Goal: Transaction & Acquisition: Purchase product/service

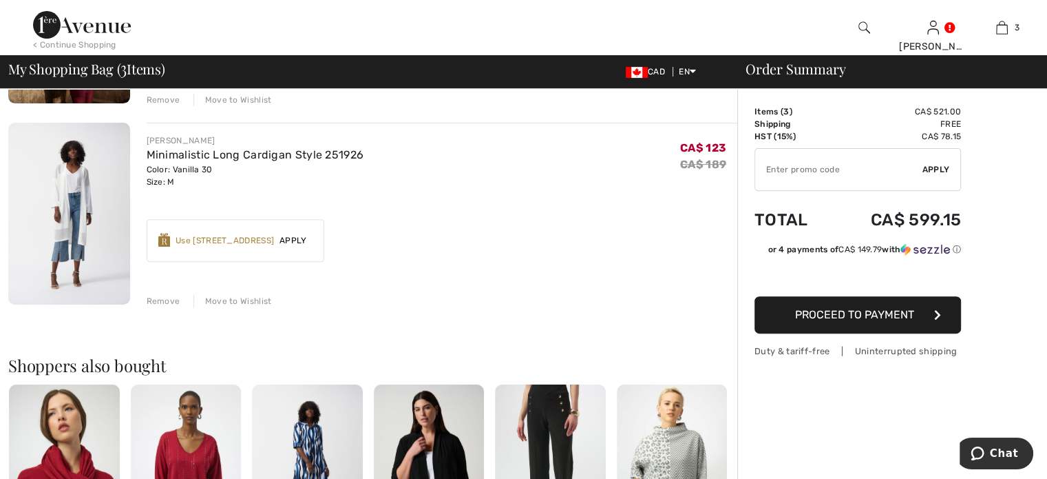
click at [179, 307] on div "Remove" at bounding box center [164, 301] width 34 height 12
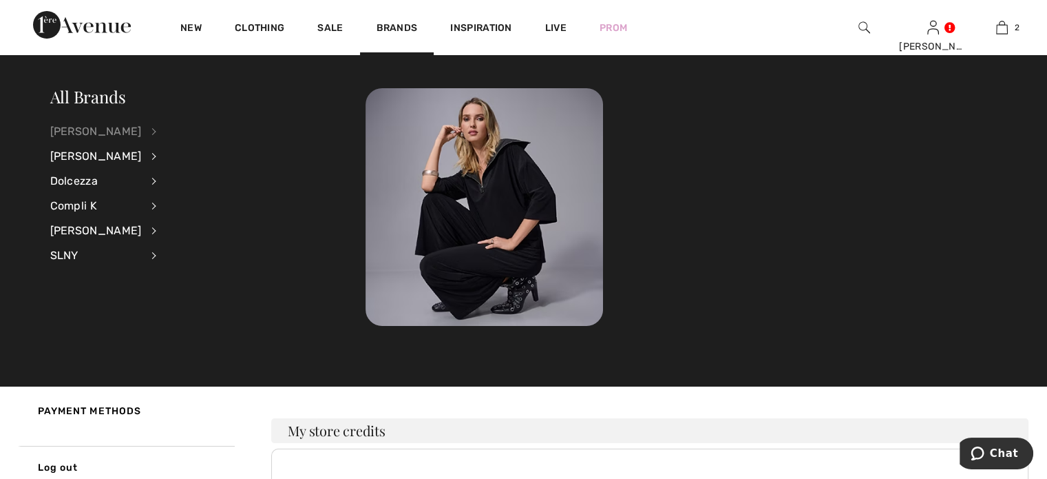
click at [101, 130] on div "[PERSON_NAME]" at bounding box center [96, 131] width 92 height 25
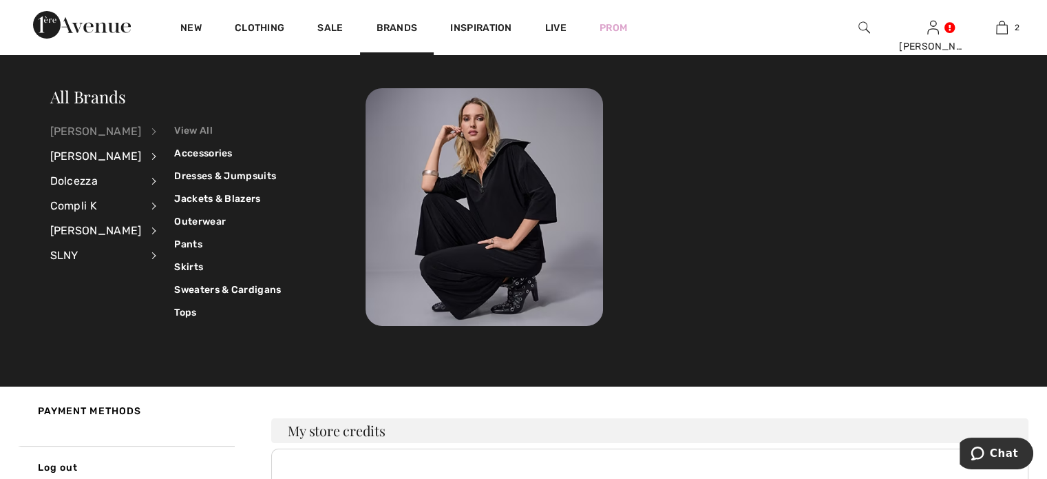
click at [209, 131] on link "View All" at bounding box center [227, 130] width 107 height 23
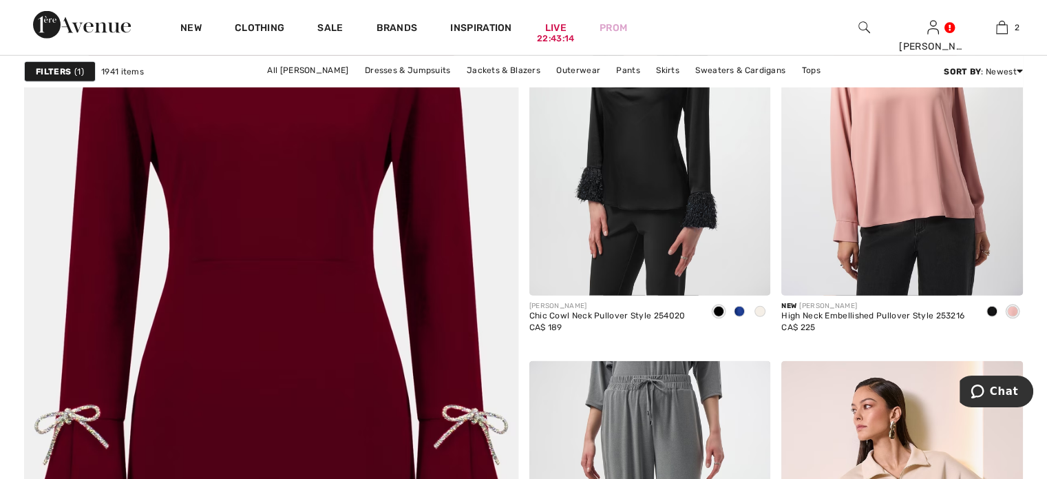
scroll to position [3994, 0]
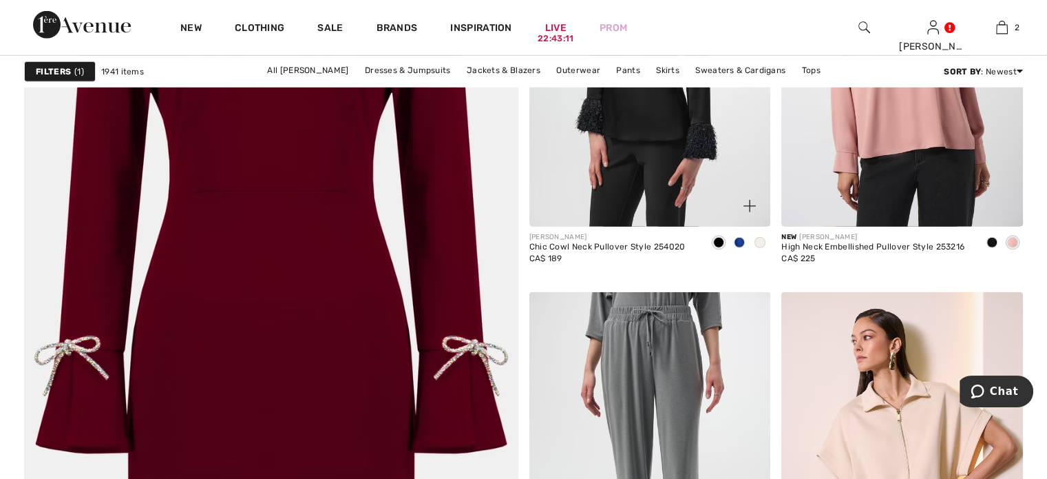
click at [757, 248] on span at bounding box center [760, 242] width 11 height 11
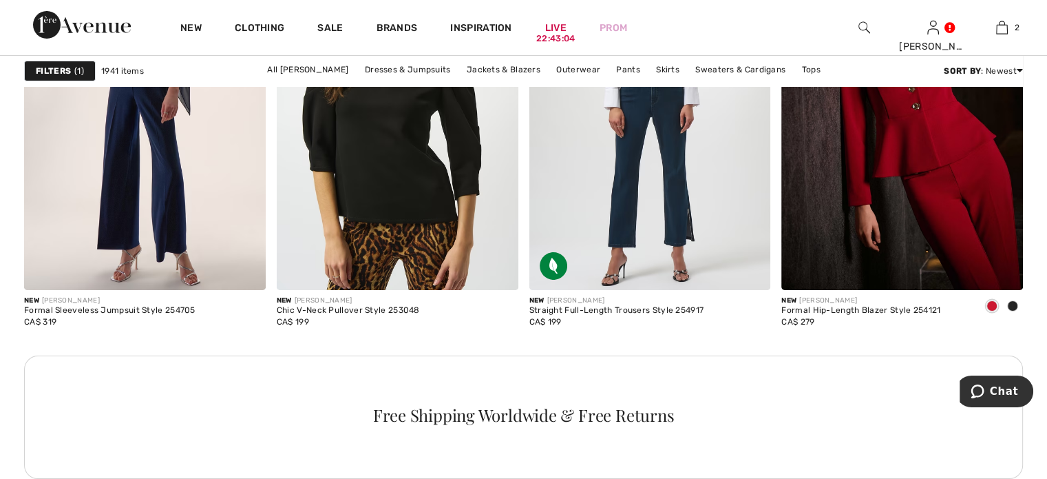
scroll to position [5233, 0]
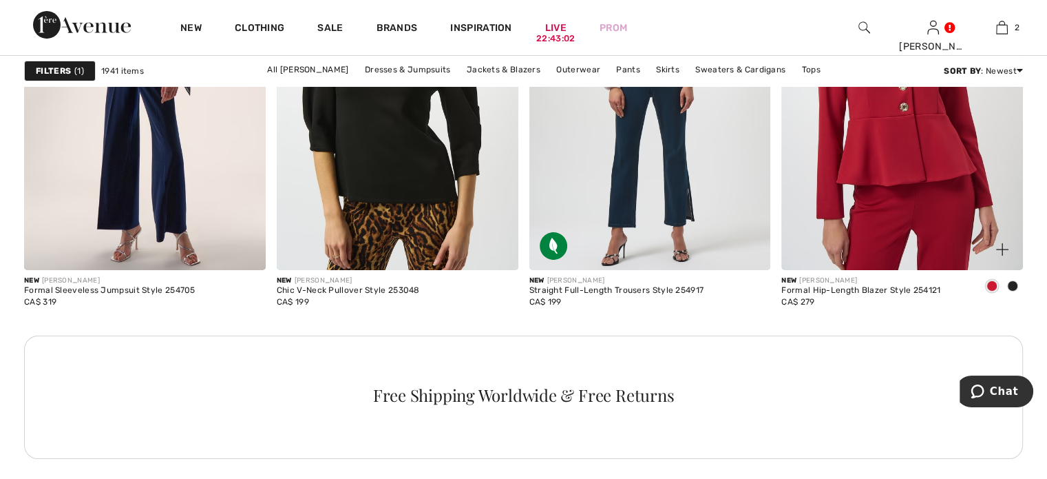
click at [913, 243] on img at bounding box center [902, 89] width 242 height 362
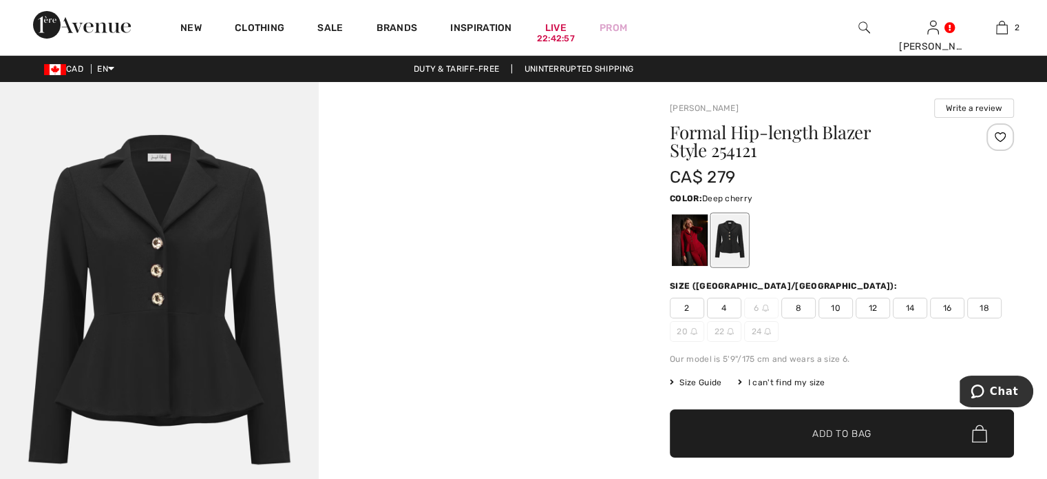
click at [704, 263] on div at bounding box center [690, 240] width 36 height 52
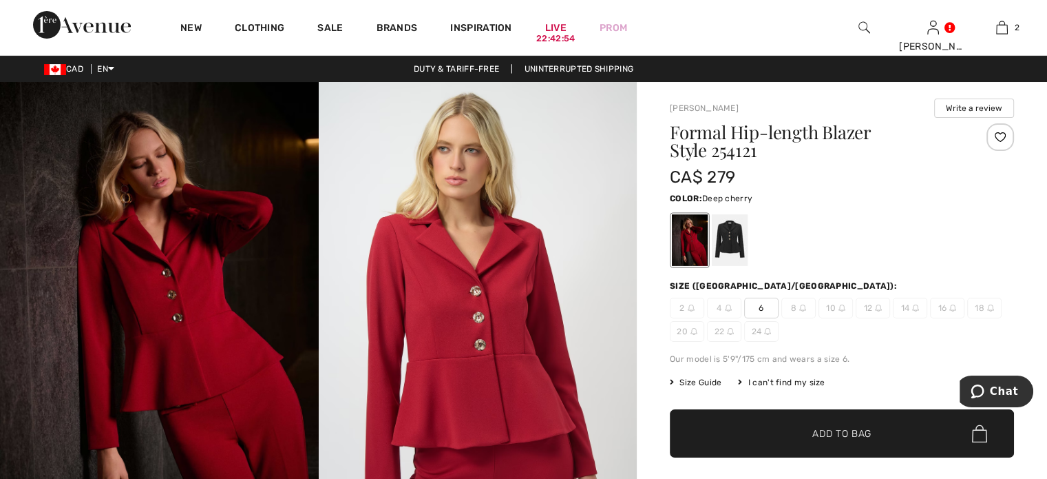
scroll to position [69, 0]
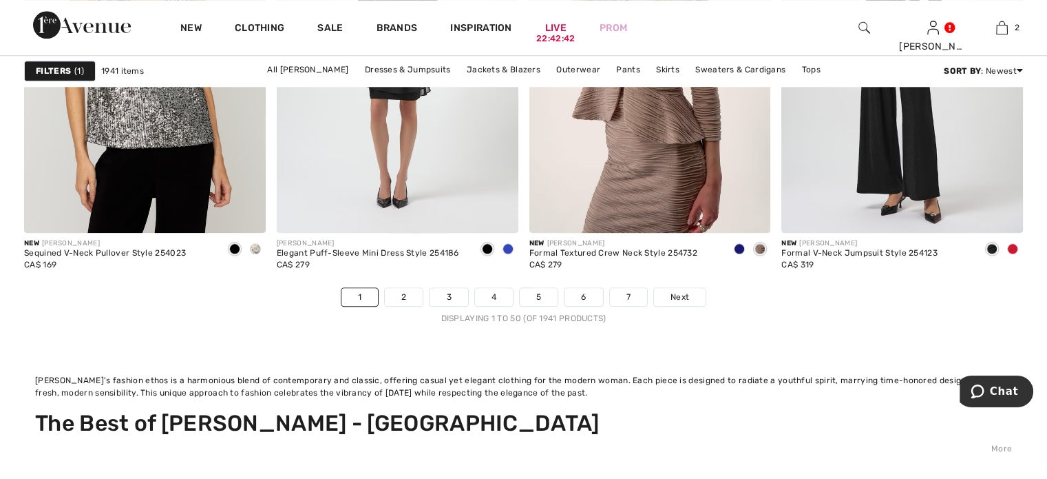
scroll to position [6748, 0]
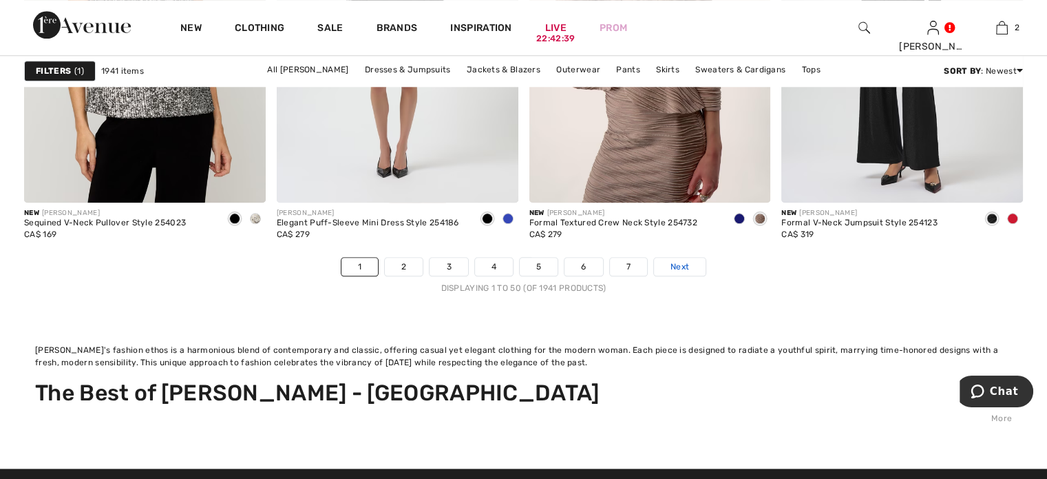
click at [689, 273] on span "Next" at bounding box center [680, 266] width 19 height 12
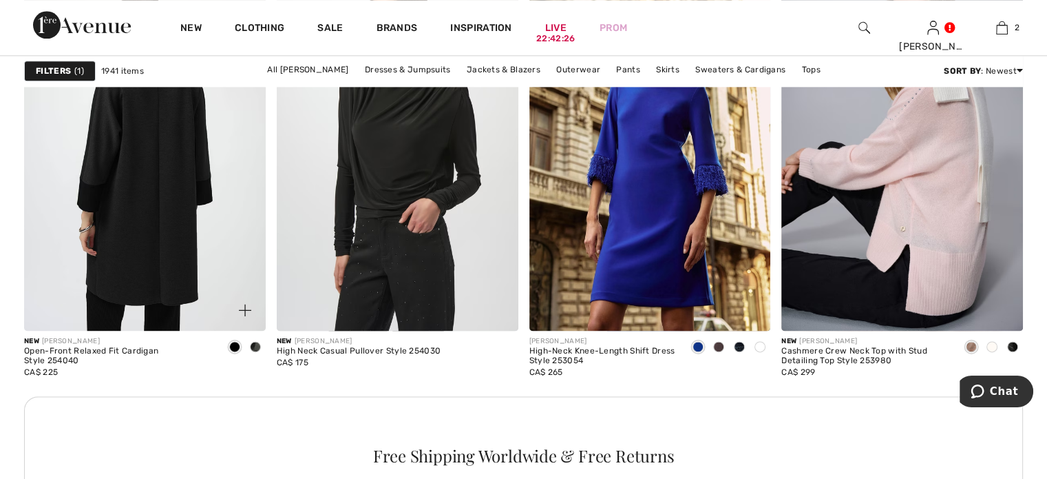
scroll to position [1790, 0]
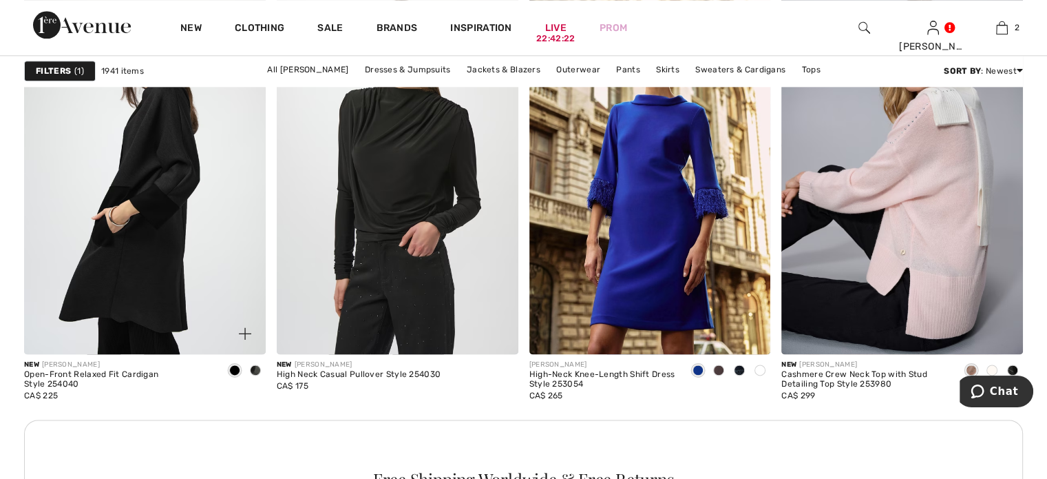
click at [250, 375] on span at bounding box center [255, 369] width 11 height 11
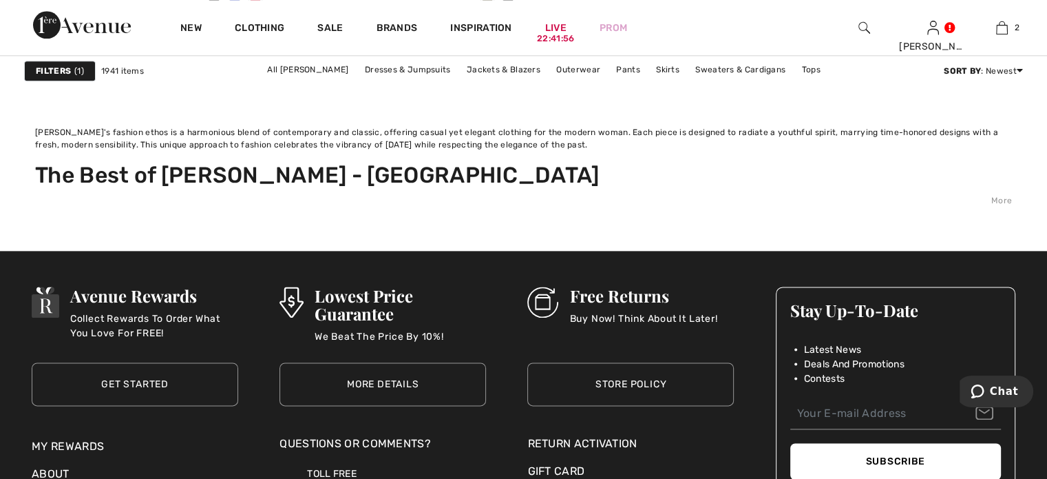
scroll to position [6885, 0]
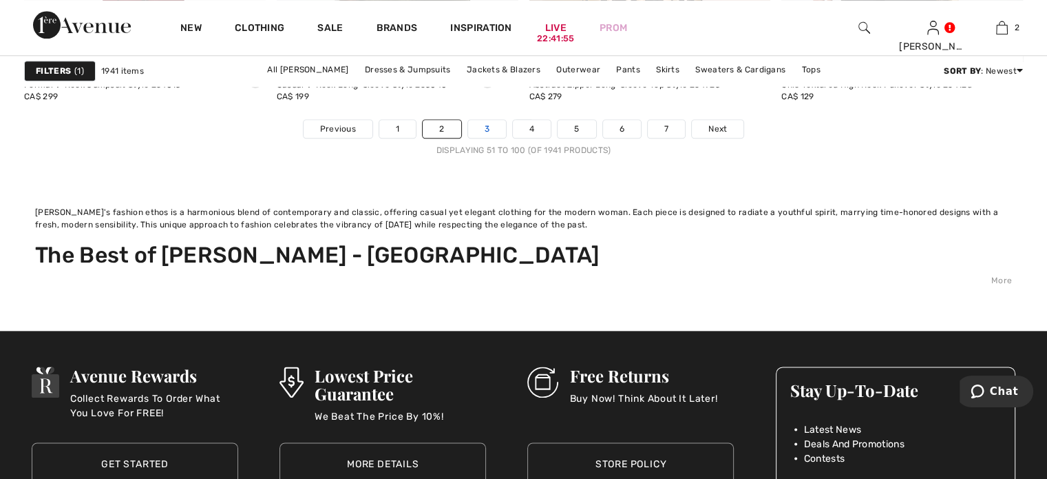
click at [468, 138] on link "3" at bounding box center [487, 129] width 38 height 18
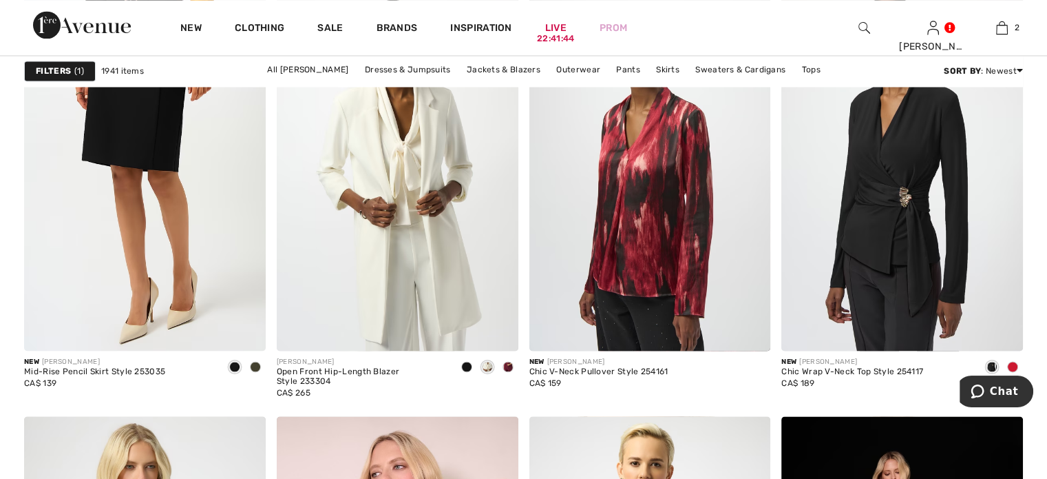
scroll to position [2410, 0]
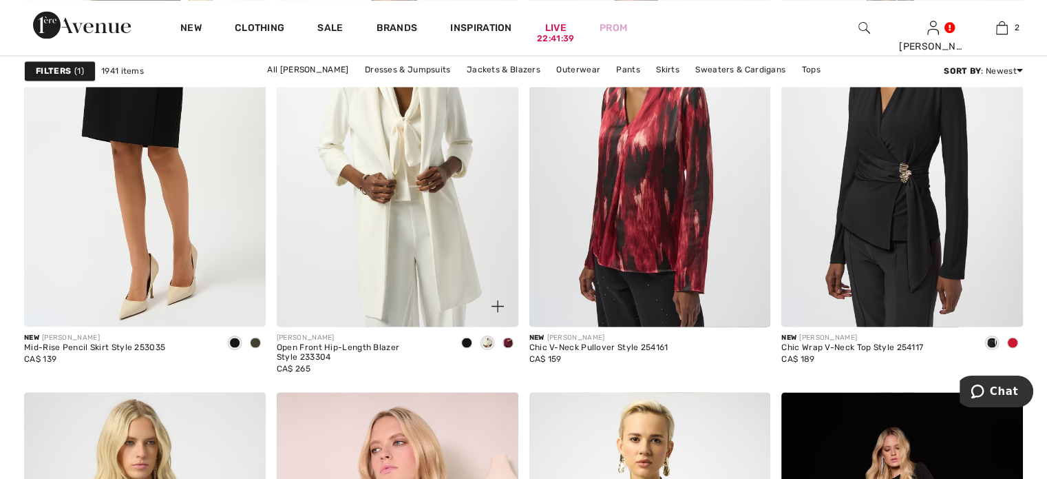
click at [503, 348] on span at bounding box center [508, 342] width 11 height 11
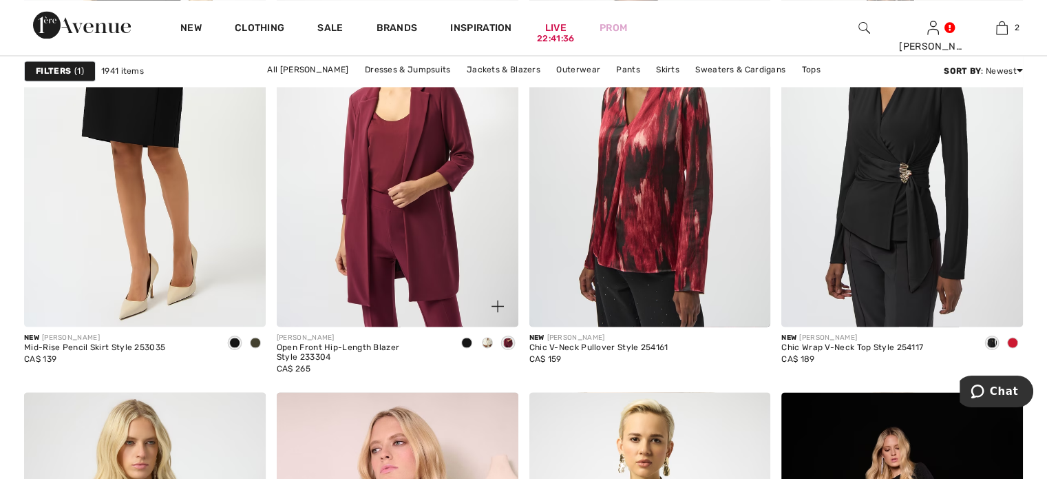
click at [459, 355] on div at bounding box center [467, 343] width 21 height 23
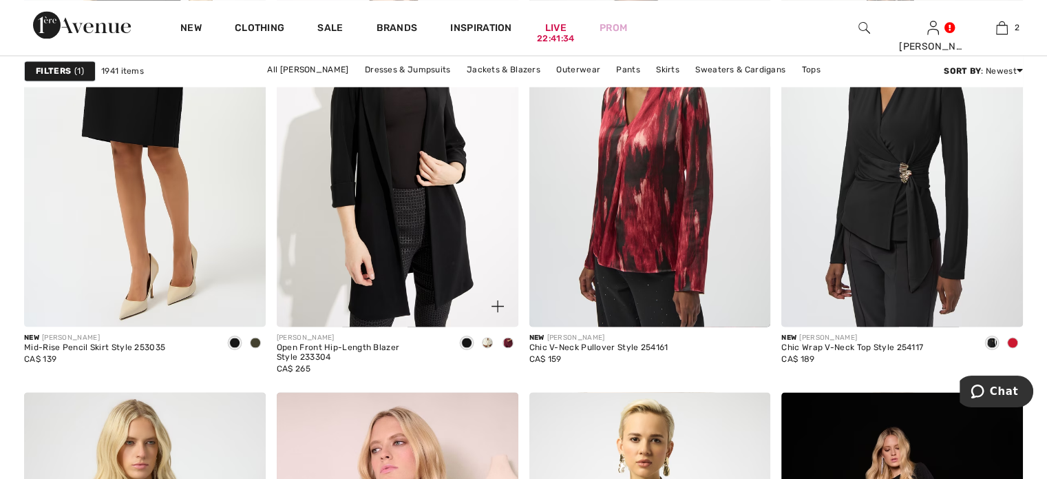
click at [482, 348] on span at bounding box center [487, 342] width 11 height 11
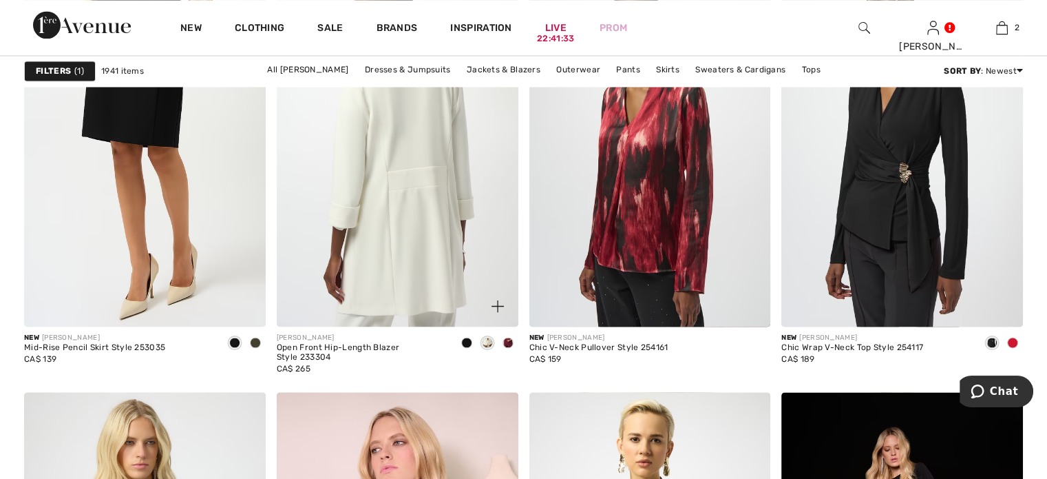
click at [421, 293] on img at bounding box center [398, 145] width 242 height 362
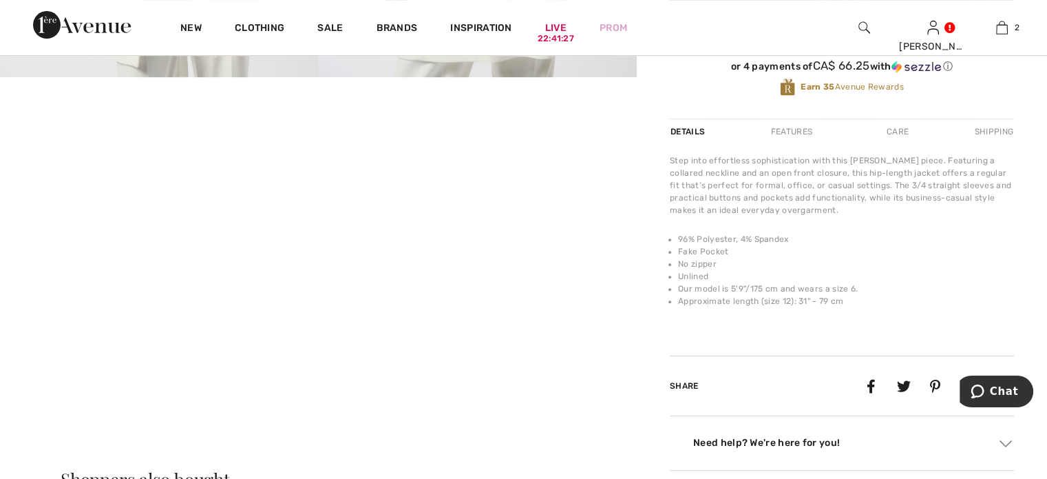
click at [120, 184] on video "Your browser does not support the video tag." at bounding box center [106, 131] width 212 height 106
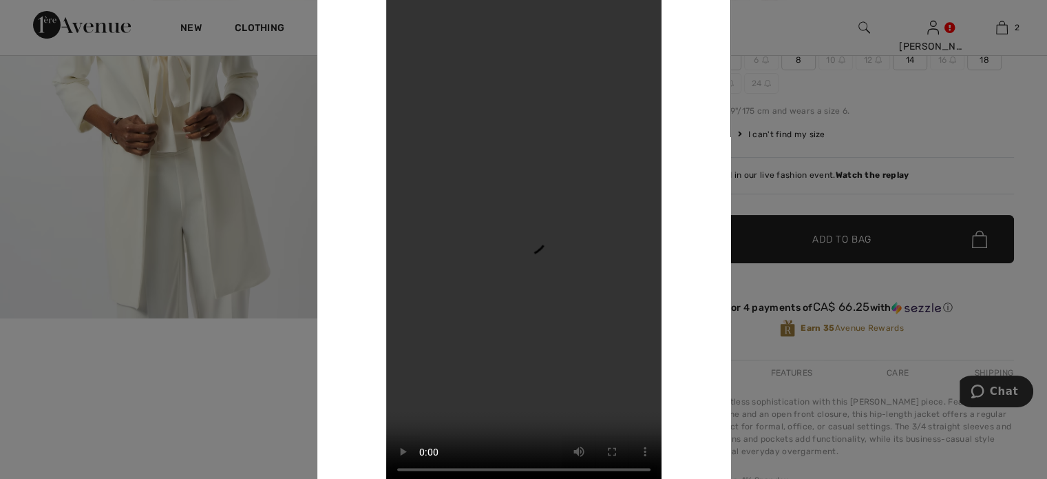
scroll to position [207, 0]
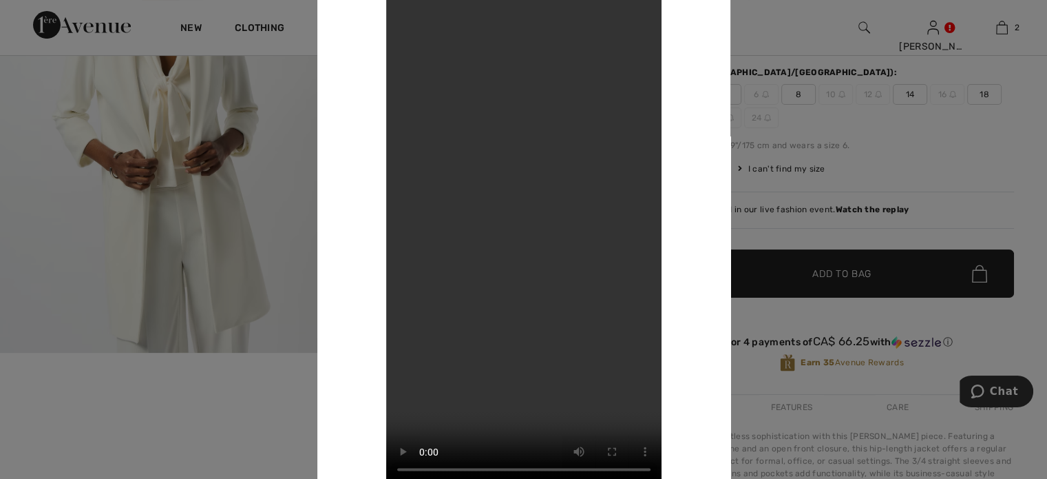
click at [1000, 196] on div at bounding box center [523, 239] width 1047 height 479
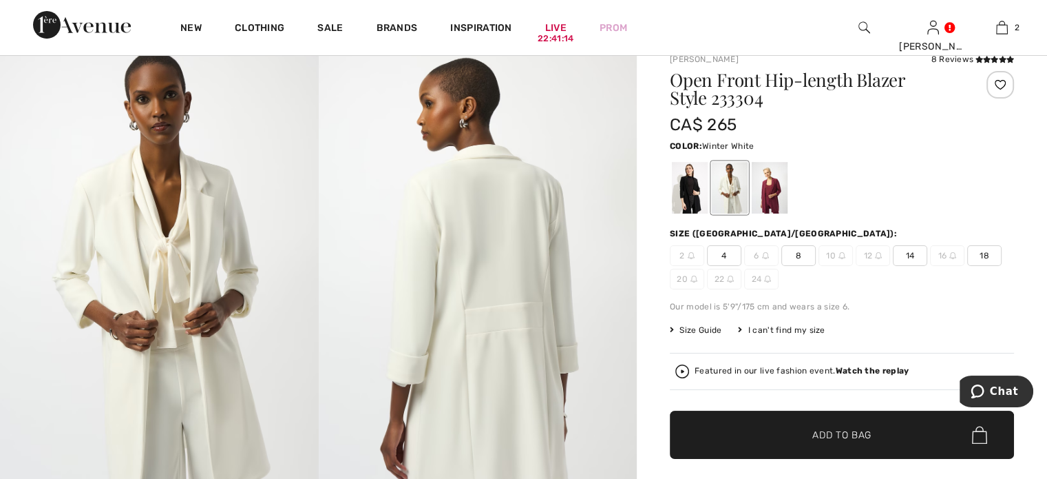
scroll to position [69, 0]
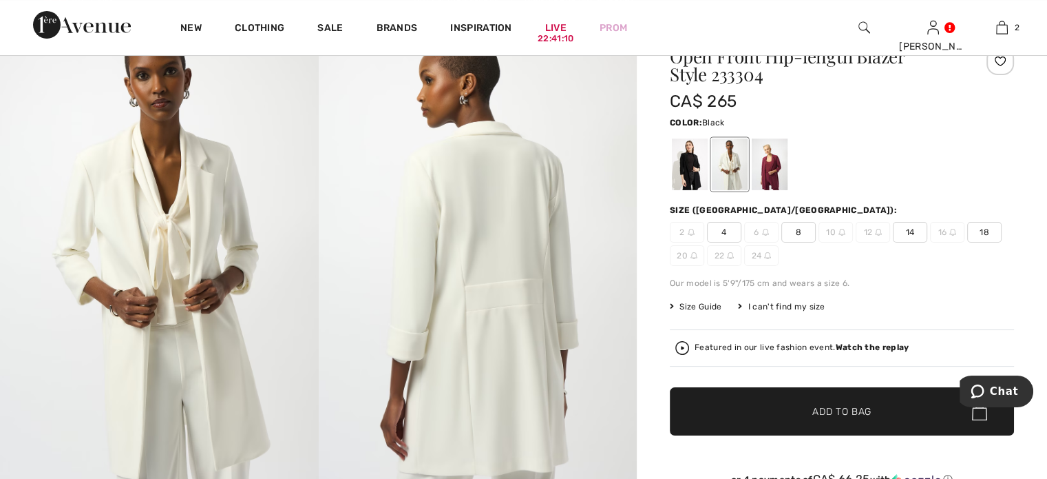
click at [708, 185] on div at bounding box center [690, 164] width 36 height 52
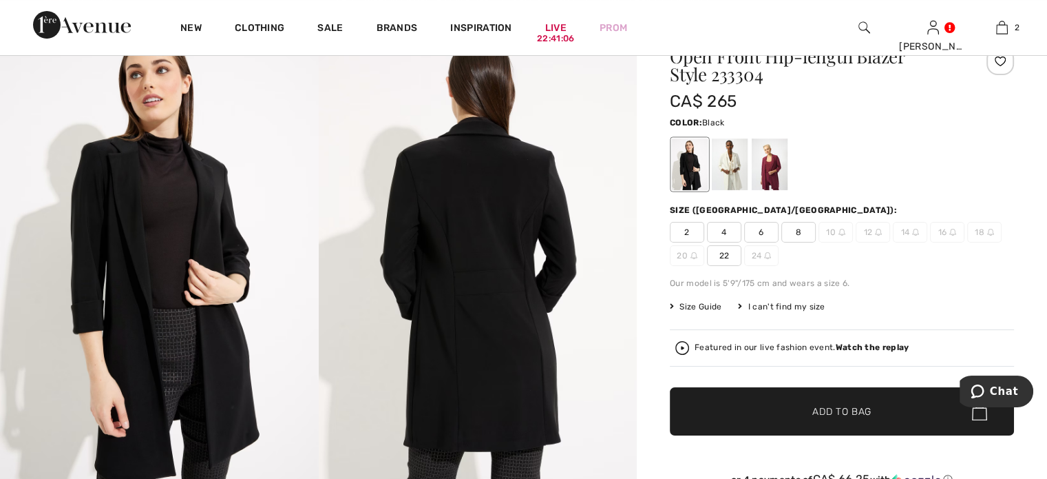
click at [816, 242] on span "8" at bounding box center [798, 232] width 34 height 21
click at [799, 435] on span "✔ Added to Bag Add to Bag" at bounding box center [842, 411] width 344 height 48
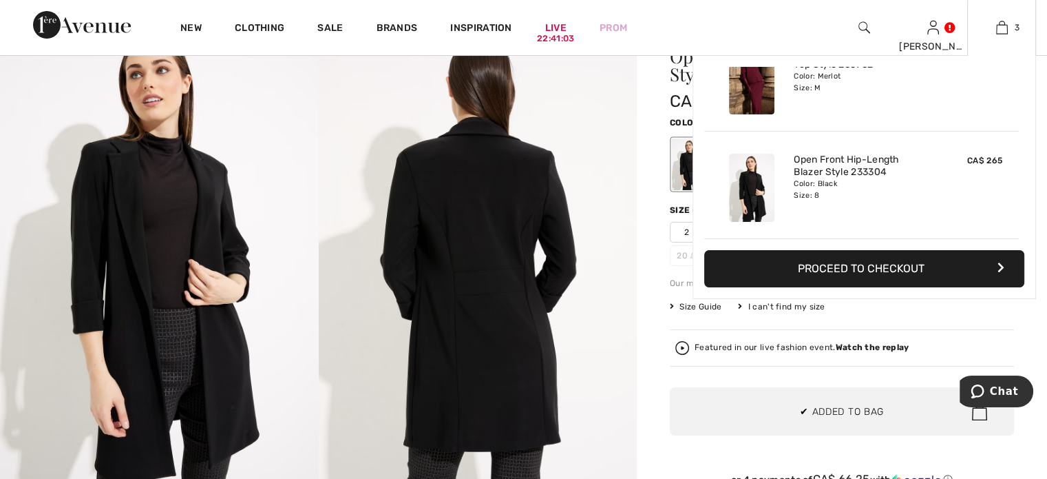
scroll to position [0, 0]
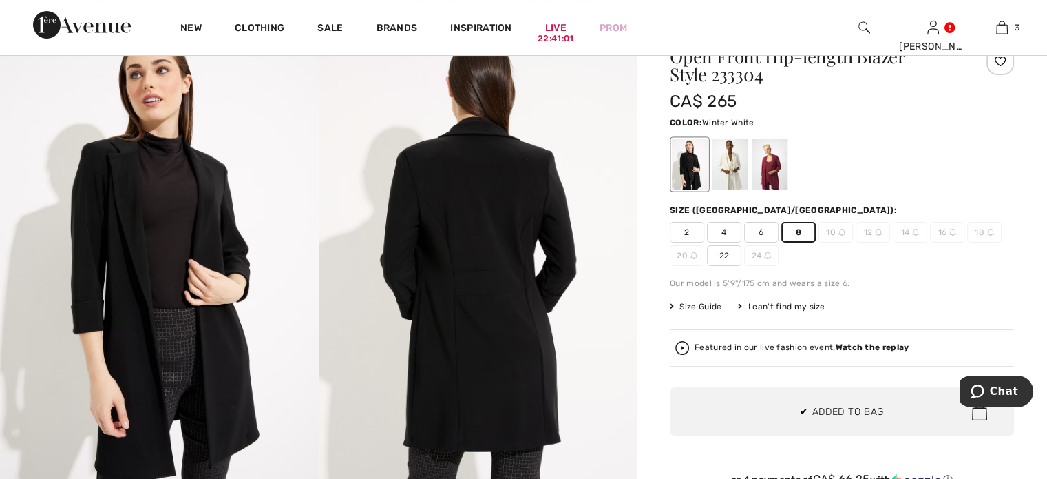
click at [746, 178] on div at bounding box center [730, 164] width 36 height 52
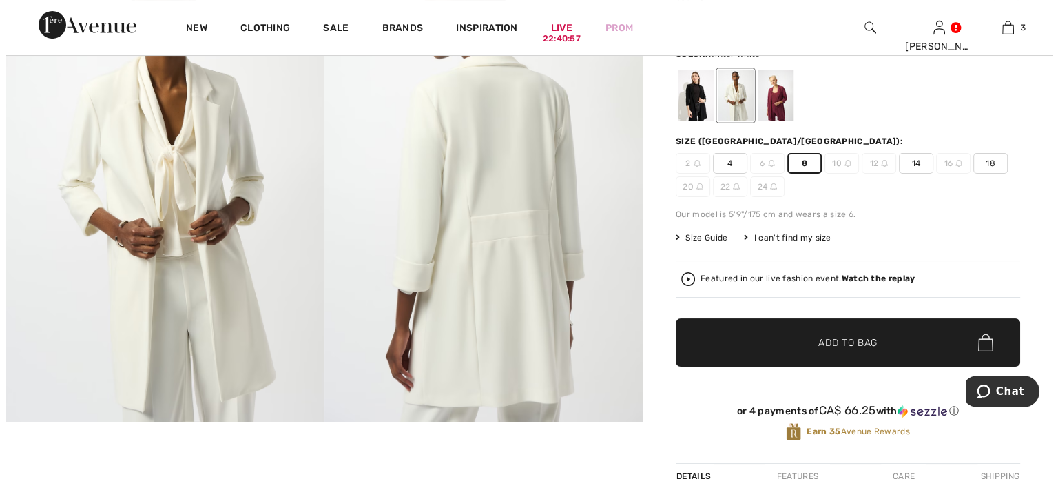
scroll to position [69, 0]
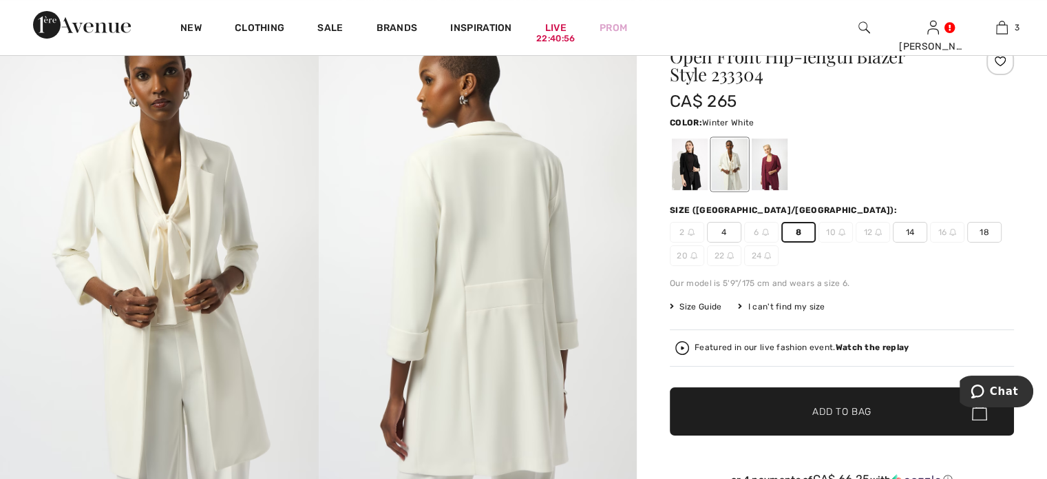
click at [155, 251] on img at bounding box center [159, 251] width 319 height 477
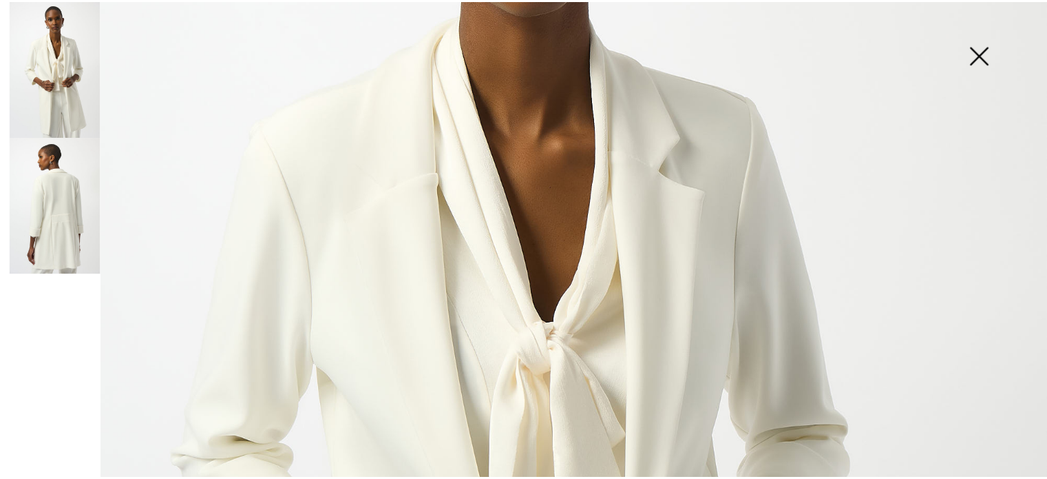
scroll to position [333, 0]
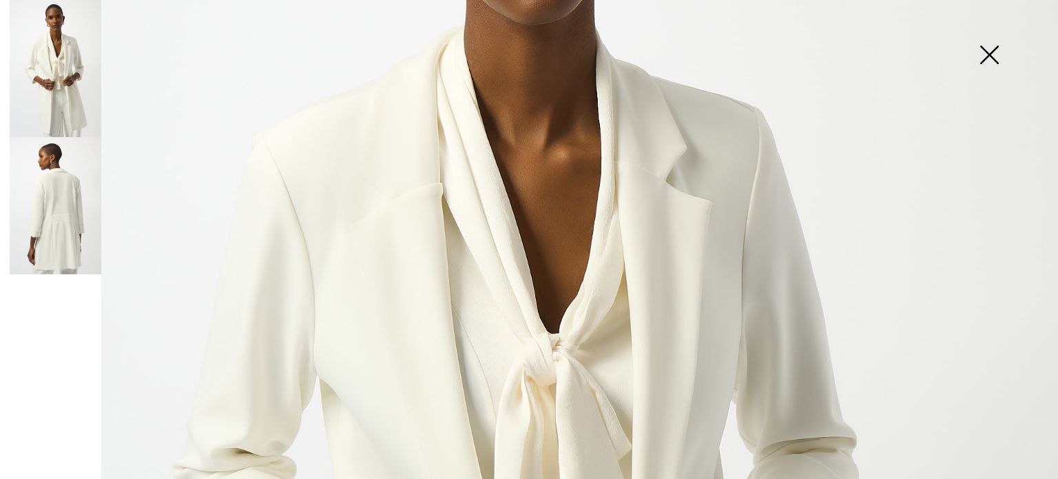
click at [989, 52] on img at bounding box center [988, 56] width 69 height 71
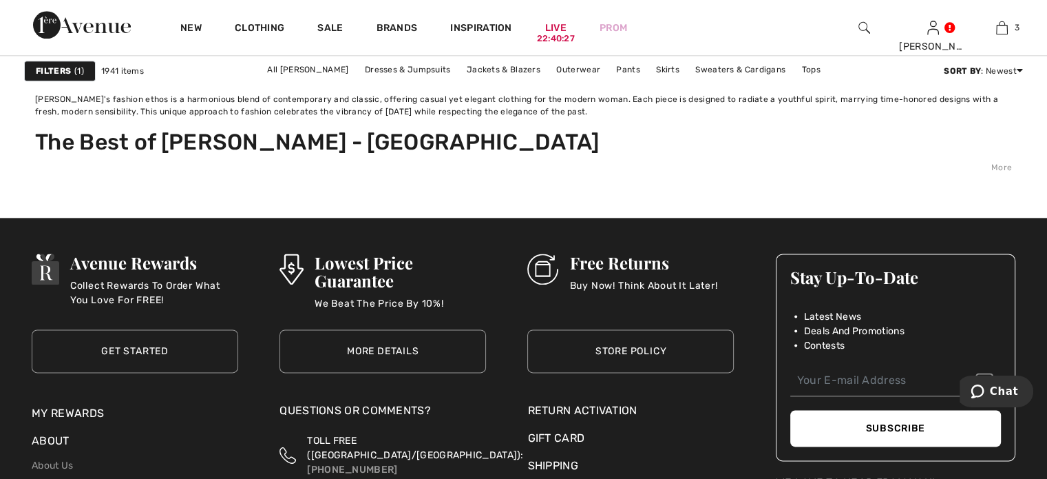
scroll to position [6885, 0]
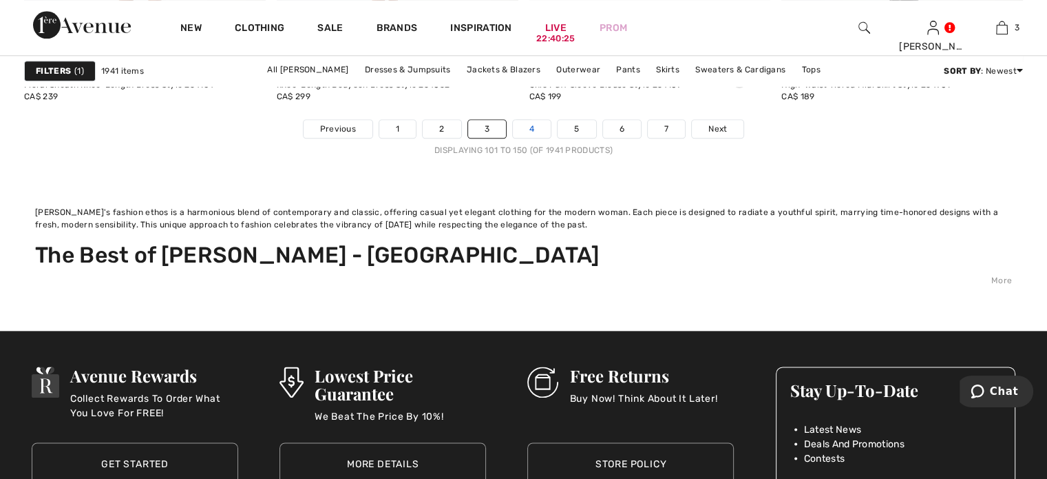
click at [530, 138] on link "4" at bounding box center [532, 129] width 38 height 18
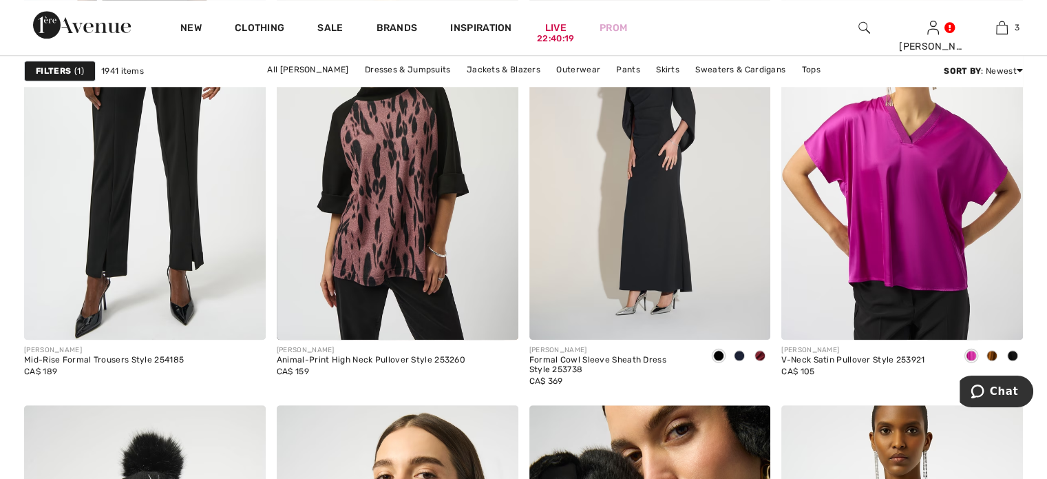
scroll to position [1308, 0]
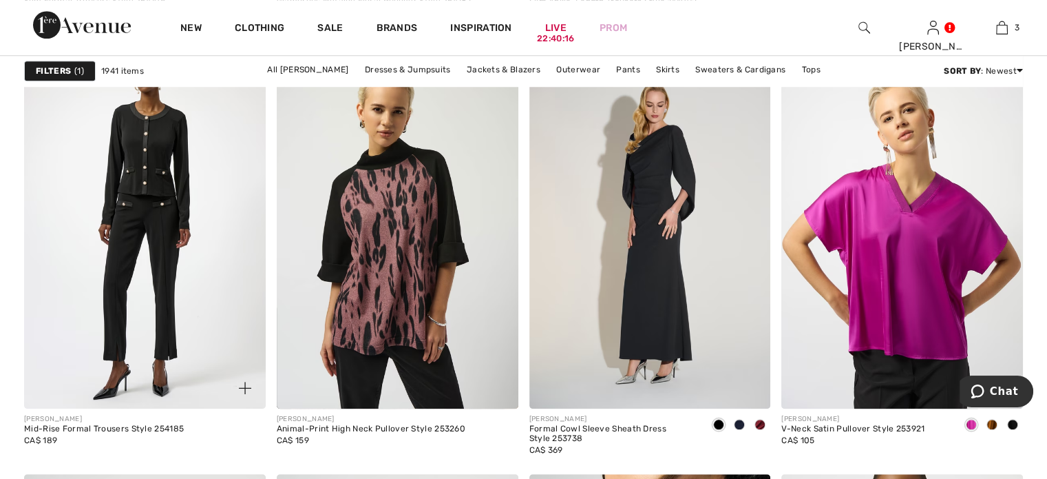
click at [147, 284] on img at bounding box center [145, 227] width 242 height 362
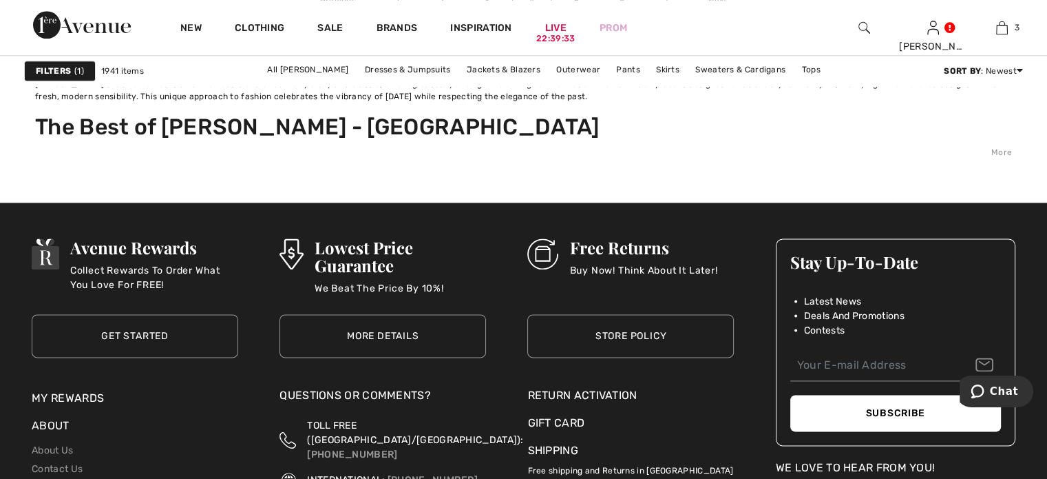
scroll to position [6954, 0]
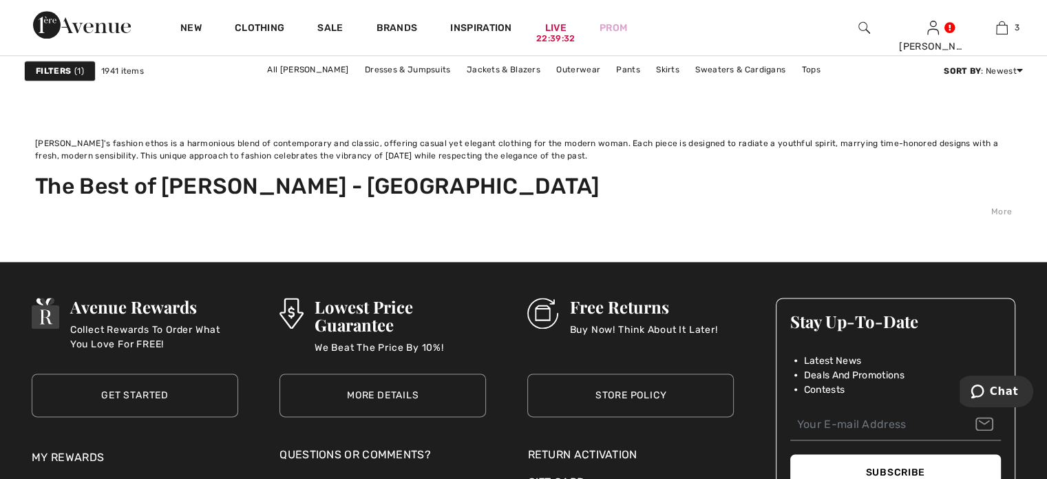
click at [596, 69] on link "5" at bounding box center [577, 60] width 38 height 18
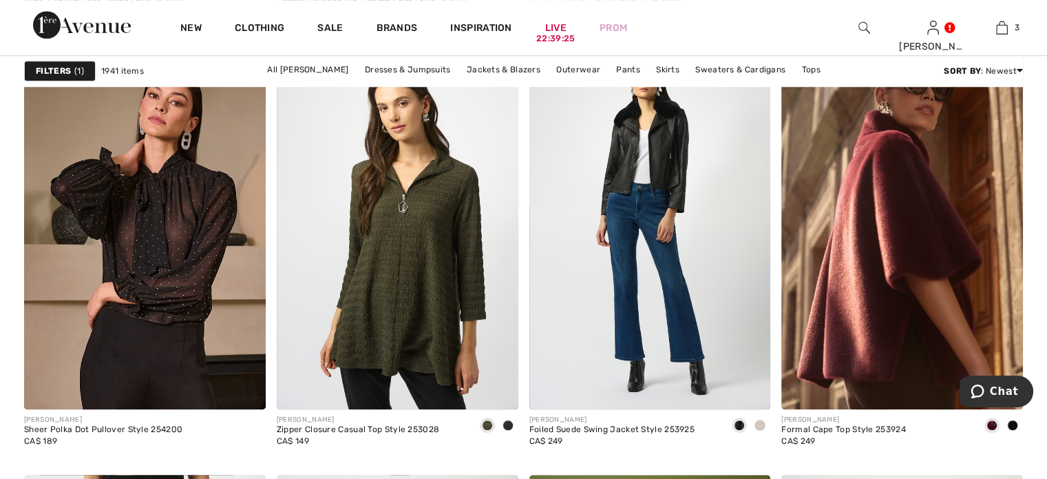
scroll to position [1308, 0]
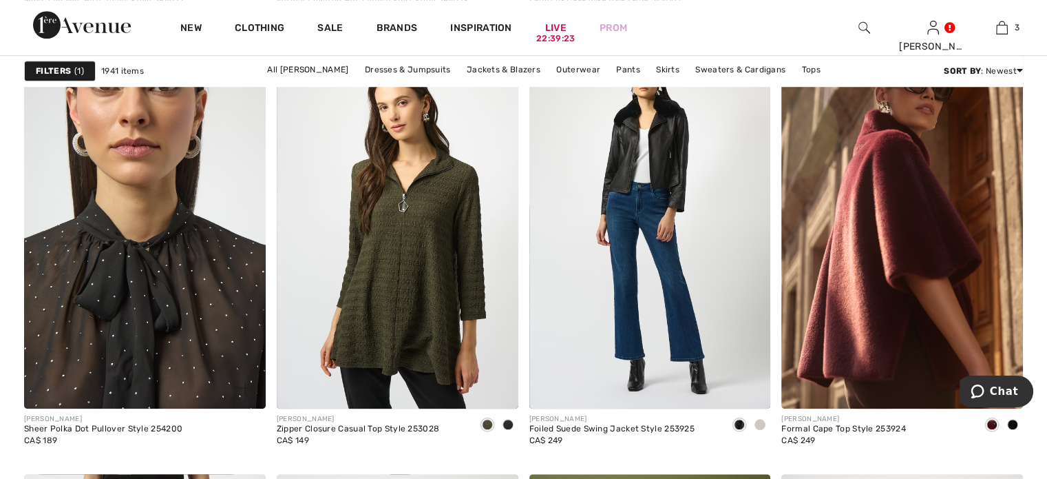
click at [177, 305] on img at bounding box center [145, 227] width 242 height 362
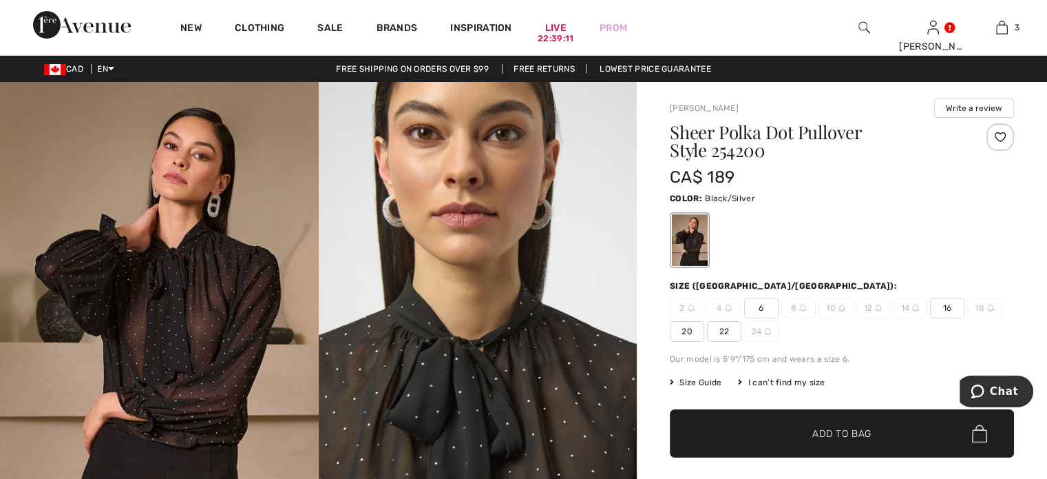
click at [167, 346] on img at bounding box center [159, 321] width 319 height 478
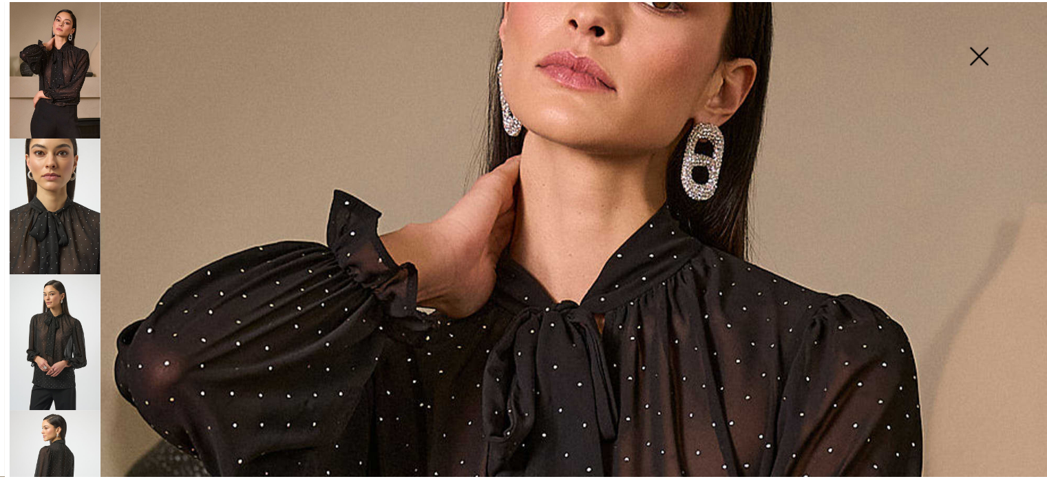
scroll to position [138, 0]
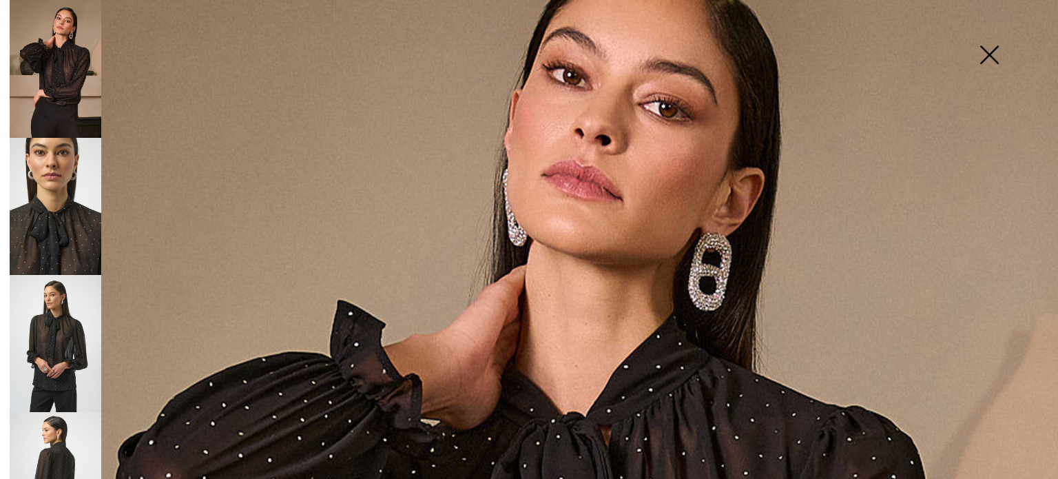
click at [986, 54] on img at bounding box center [988, 56] width 69 height 71
